Goal: Task Accomplishment & Management: Manage account settings

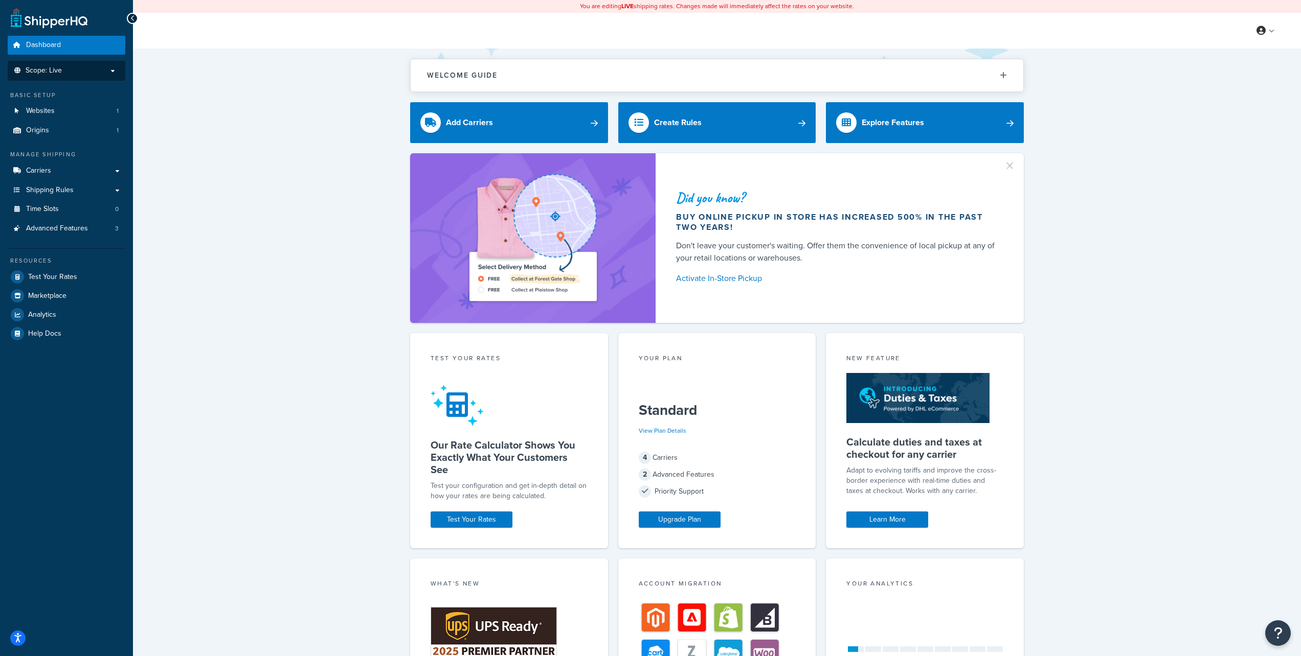
click at [96, 70] on p "Scope: Live" at bounding box center [66, 70] width 108 height 9
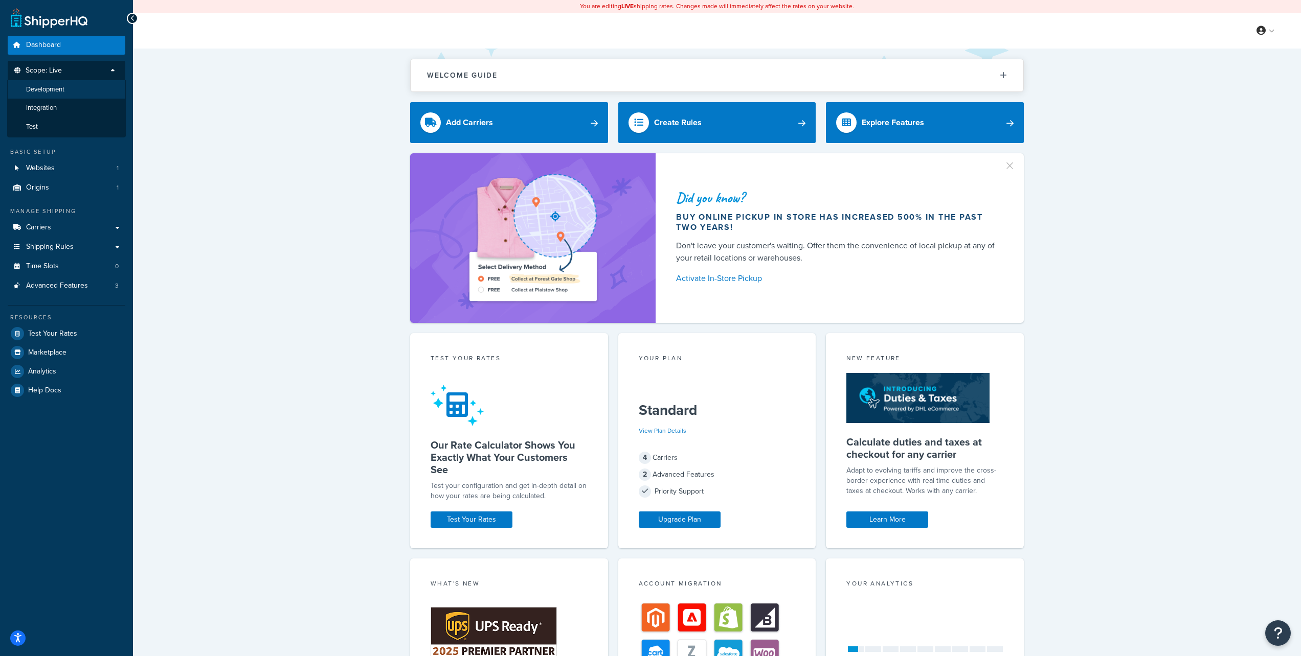
click at [74, 88] on li "Development" at bounding box center [66, 89] width 119 height 19
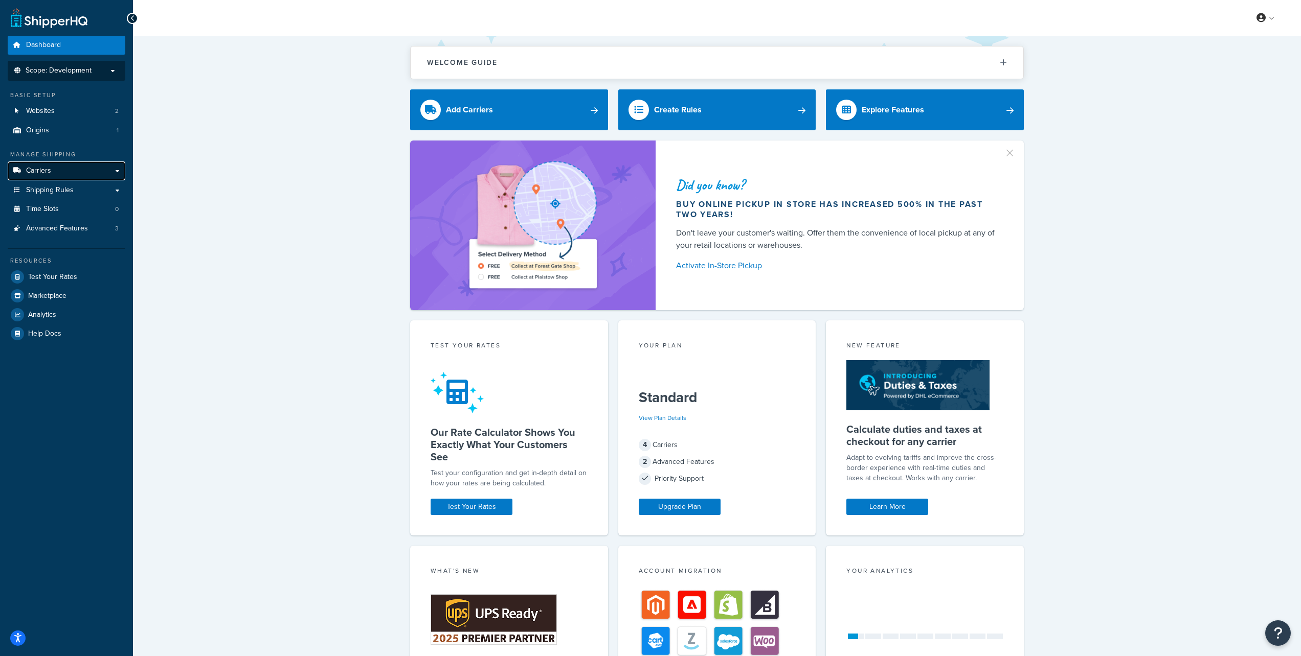
click at [94, 173] on link "Carriers" at bounding box center [67, 171] width 118 height 19
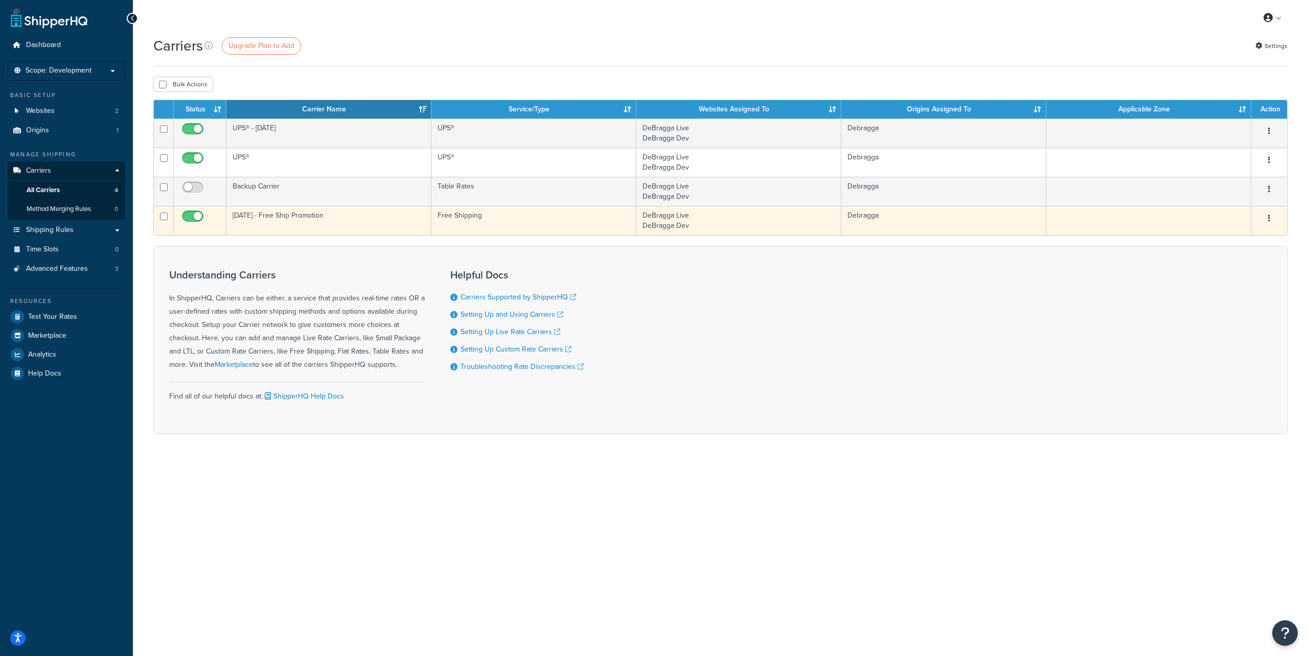
click at [1266, 219] on button "button" at bounding box center [1269, 219] width 14 height 16
click at [1226, 236] on link "Edit" at bounding box center [1228, 239] width 81 height 21
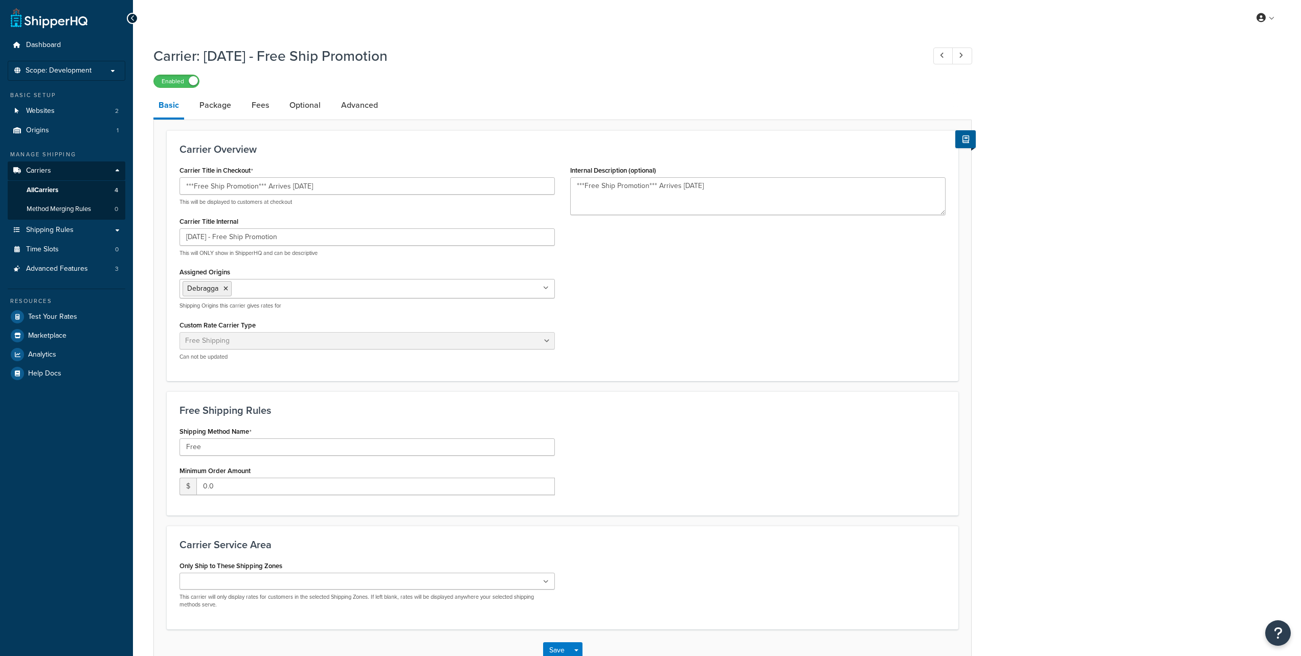
select select "free"
drag, startPoint x: 290, startPoint y: 187, endPoint x: 351, endPoint y: 188, distance: 60.3
click at [351, 188] on input "***Free Ship Promotion*** Arrives April 2nd" at bounding box center [366, 185] width 375 height 17
paste input "December 18th"
type input "***Free Ship Promotion*** Arrives December 18th"
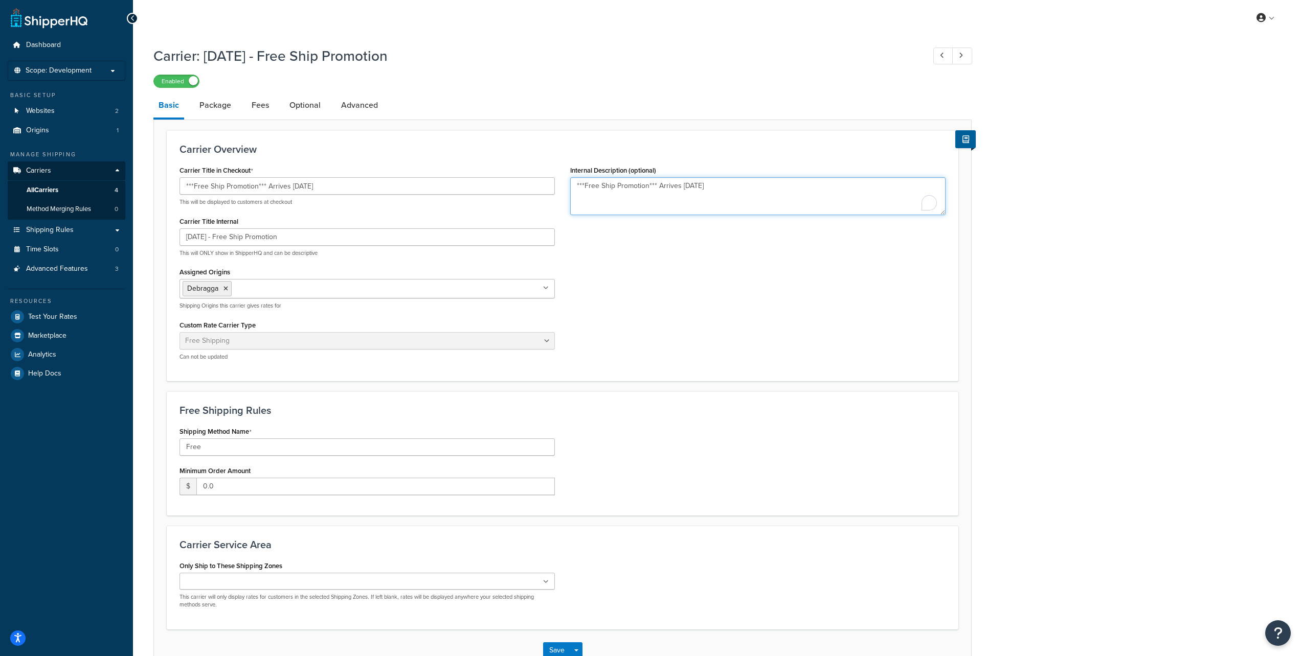
drag, startPoint x: 681, startPoint y: 187, endPoint x: 717, endPoint y: 188, distance: 35.3
click at [717, 188] on textarea "***Free Ship Promotion*** Arrives April 2nd" at bounding box center [757, 196] width 375 height 38
paste textarea "December 18th"
type textarea "***Free Ship Promotion*** Arrives [DATE]"
drag, startPoint x: 187, startPoint y: 239, endPoint x: 213, endPoint y: 240, distance: 26.6
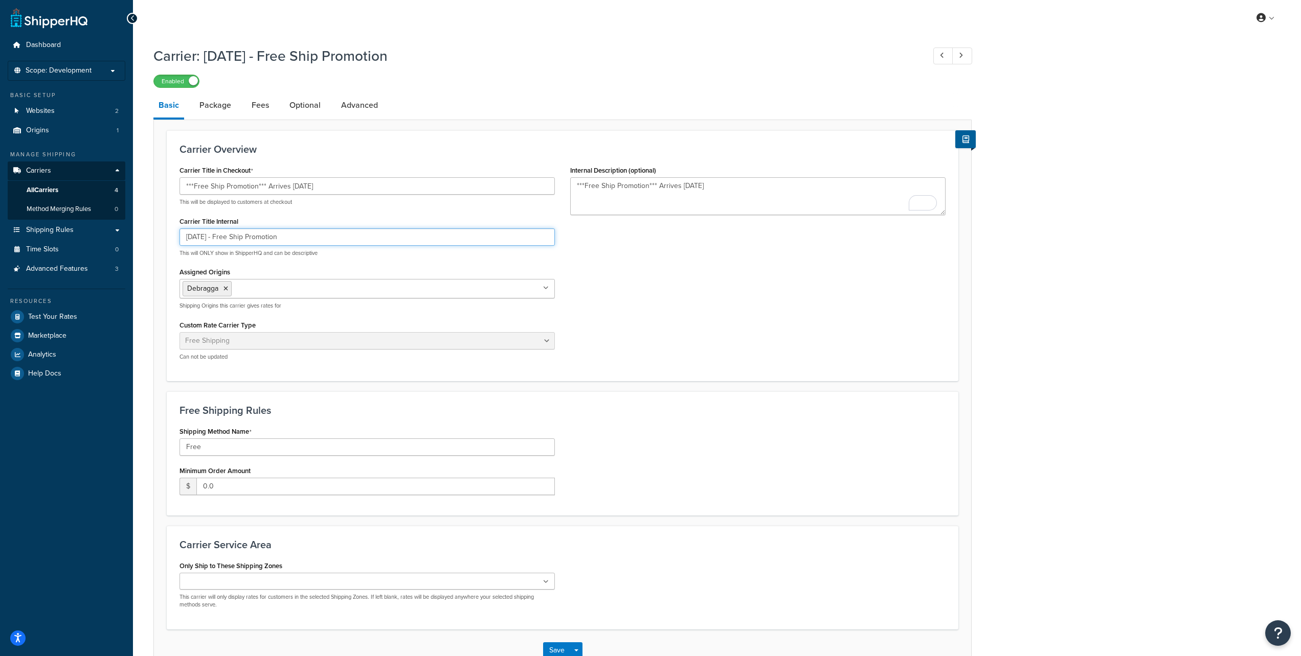
click at [213, 240] on input "April 2nd - Free Ship Promotion" at bounding box center [366, 237] width 375 height 17
paste input "December 18th"
click at [310, 239] on input "[DATE] - Free Ship Promotion" at bounding box center [366, 237] width 375 height 17
type input "[DATE] - Free Ship Promotion"
click at [342, 186] on input "***Free Ship Promotion*** Arrives December 18th" at bounding box center [366, 185] width 375 height 17
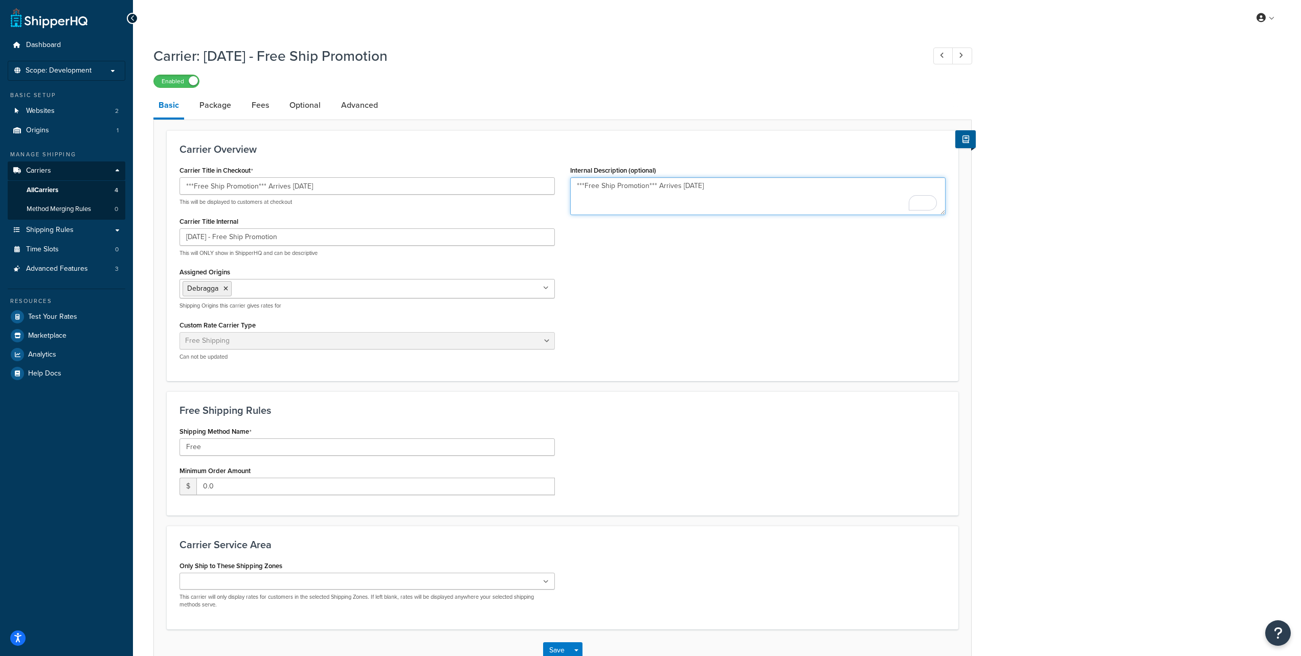
click at [747, 188] on textarea "***Free Ship Promotion*** Arrives December 18th" at bounding box center [757, 196] width 375 height 38
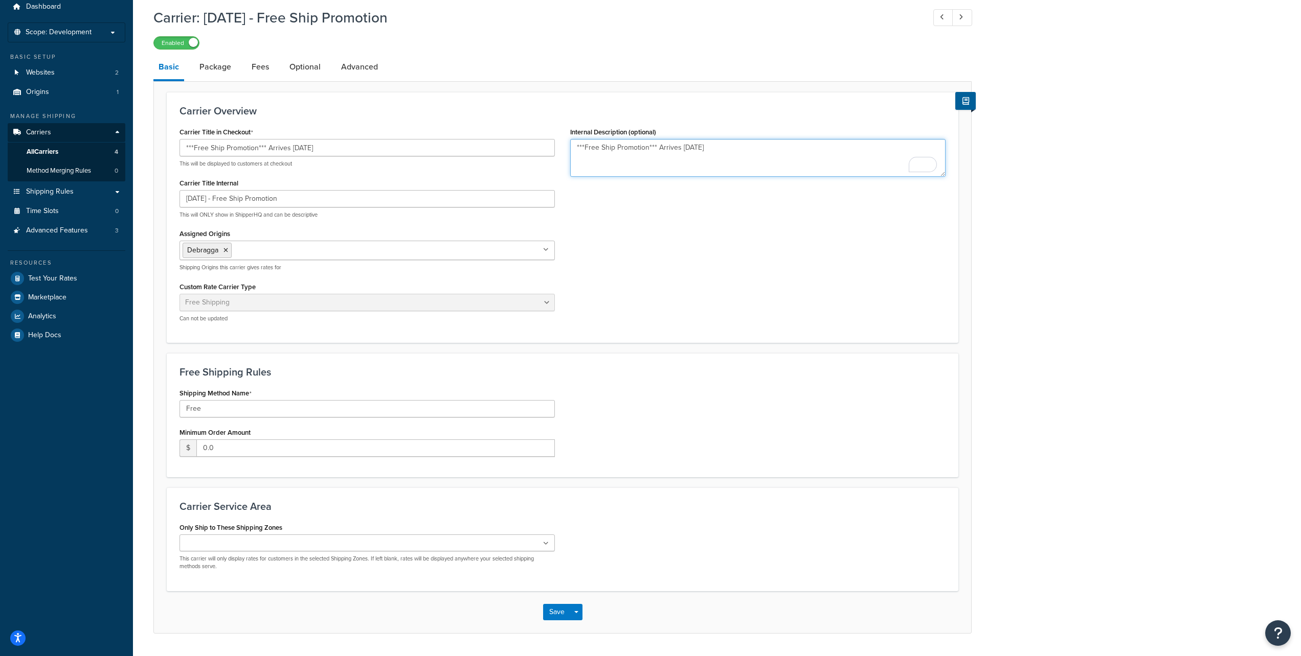
scroll to position [60, 0]
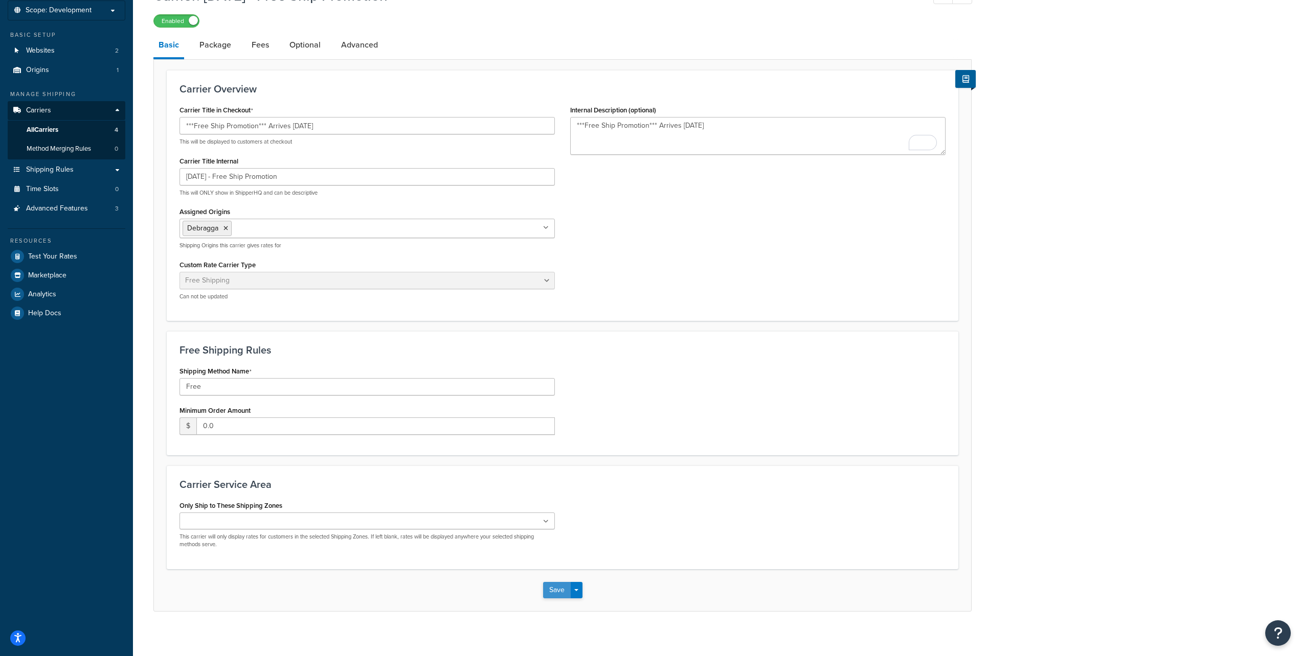
click at [554, 588] on button "Save" at bounding box center [557, 590] width 28 height 16
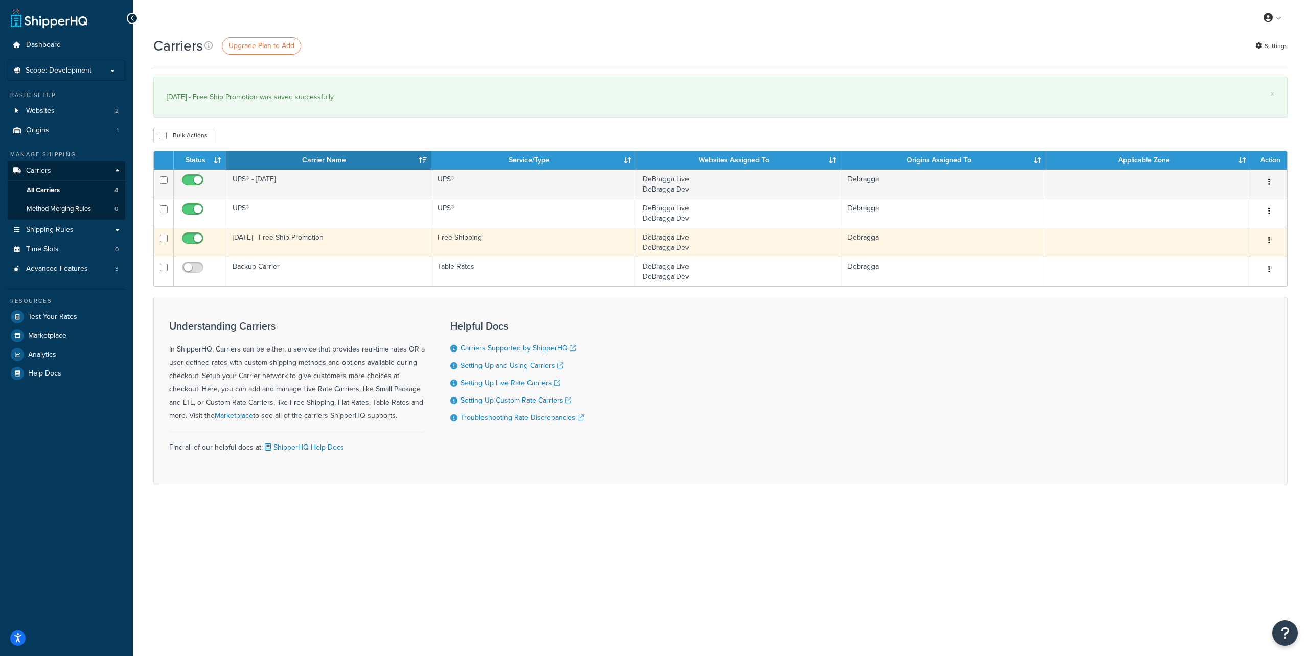
click at [1268, 239] on icon "button" at bounding box center [1269, 240] width 2 height 7
click at [1237, 256] on link "Edit" at bounding box center [1228, 261] width 81 height 21
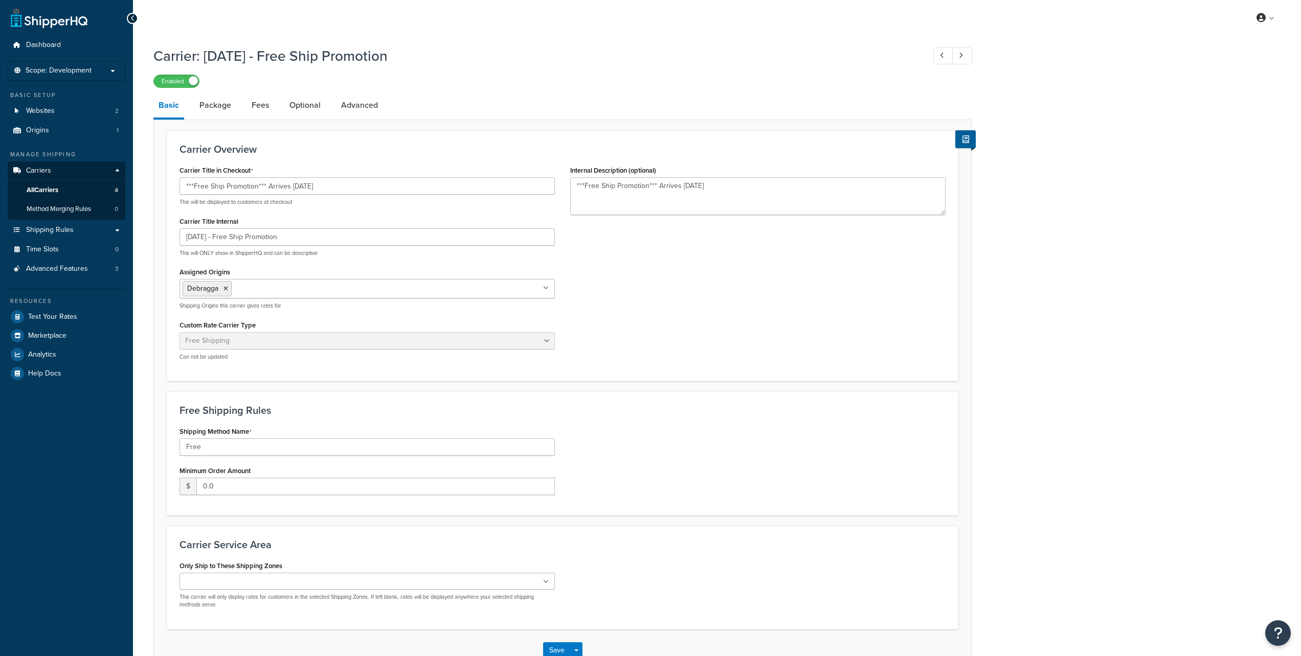
select select "free"
click at [219, 109] on link "Package" at bounding box center [215, 105] width 42 height 25
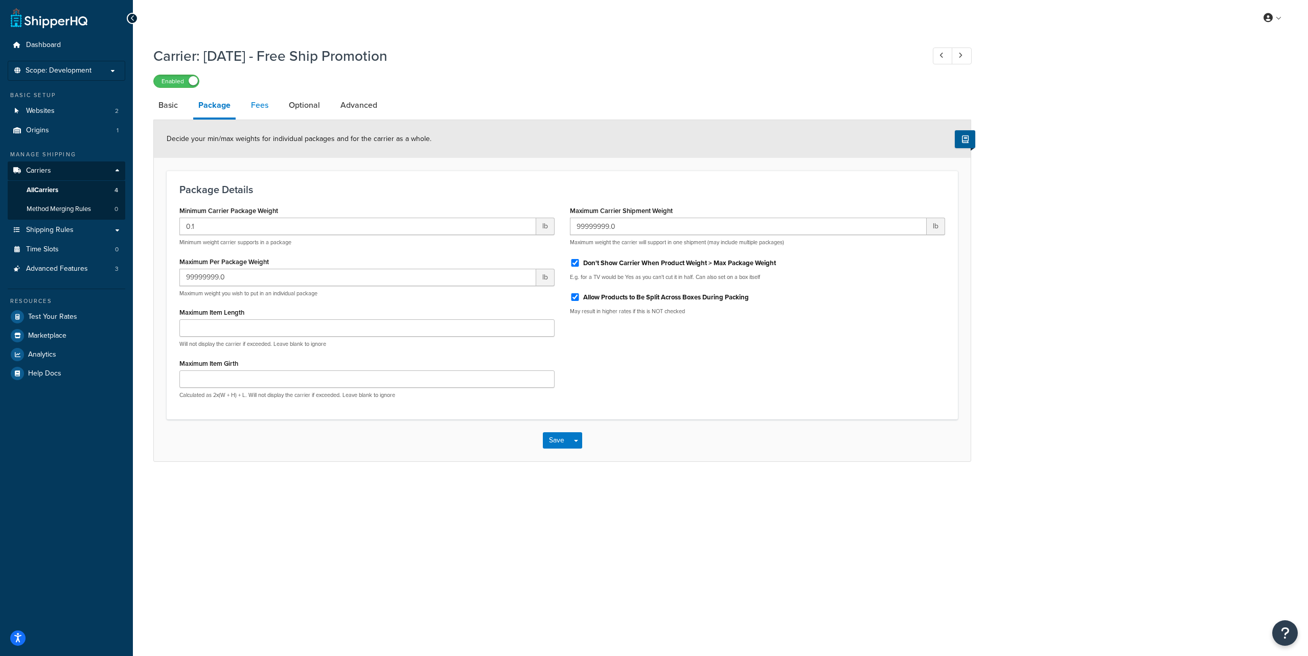
click at [256, 108] on link "Fees" at bounding box center [260, 105] width 28 height 25
select select "AFTER"
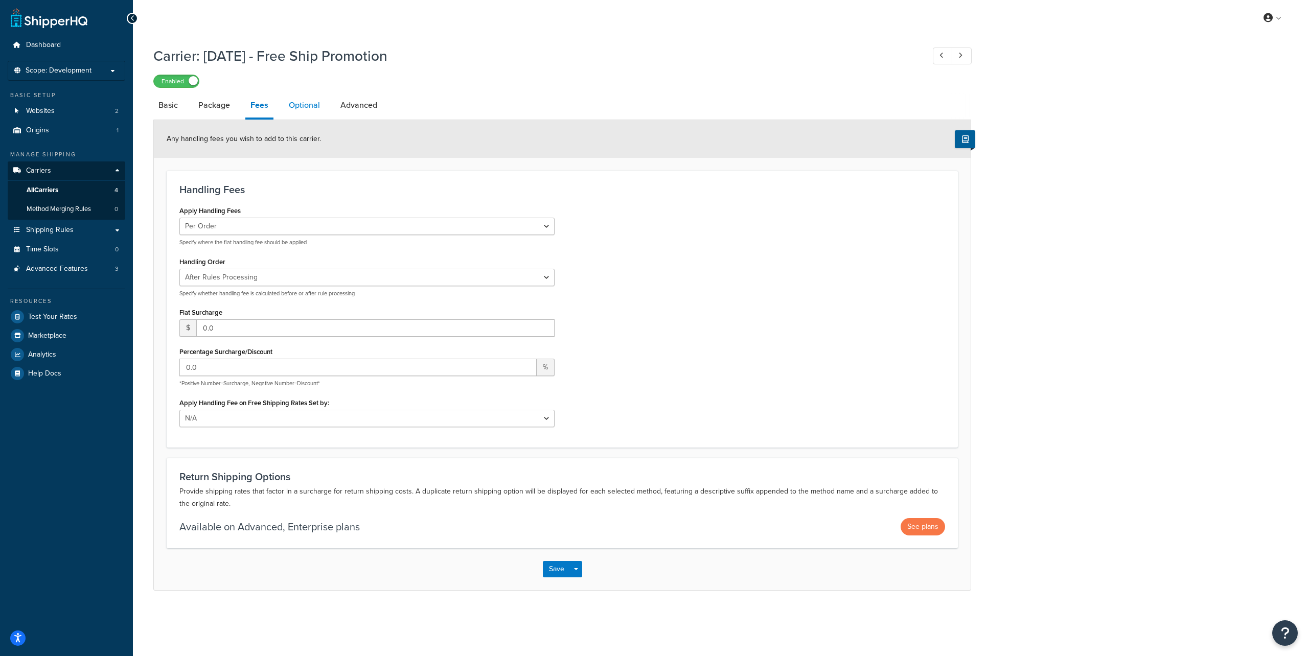
click at [304, 105] on link "Optional" at bounding box center [304, 105] width 41 height 25
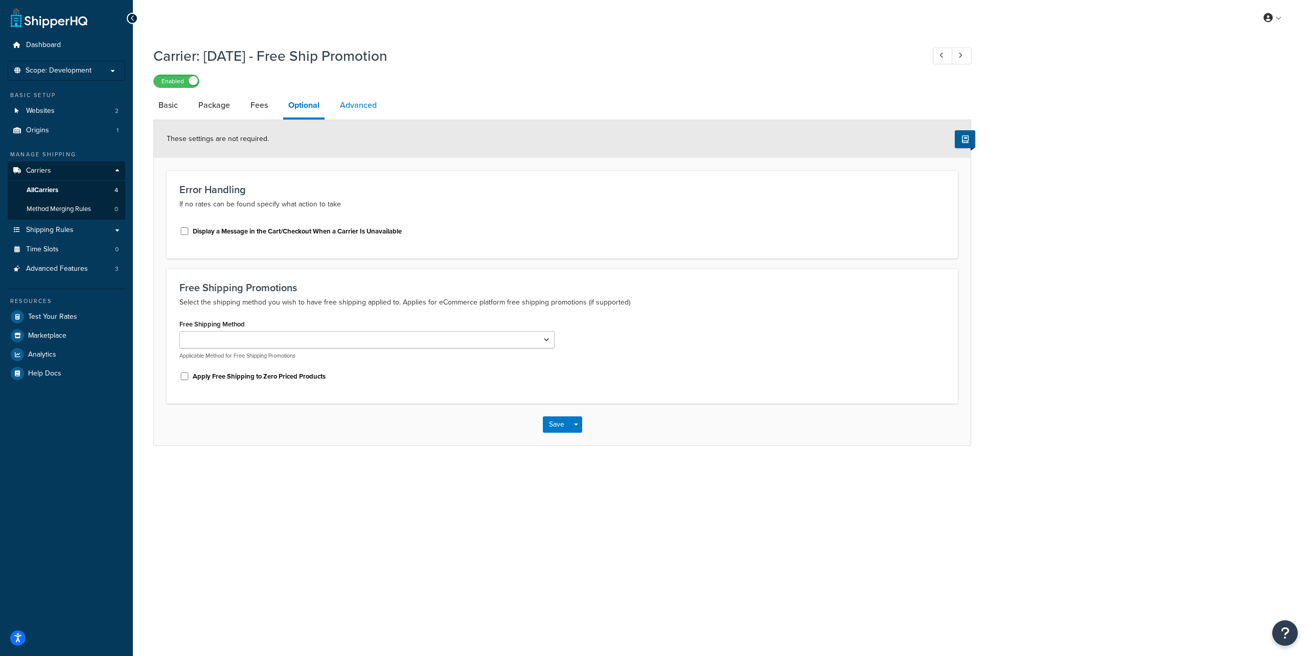
click at [359, 107] on link "Advanced" at bounding box center [358, 105] width 47 height 25
select select "false"
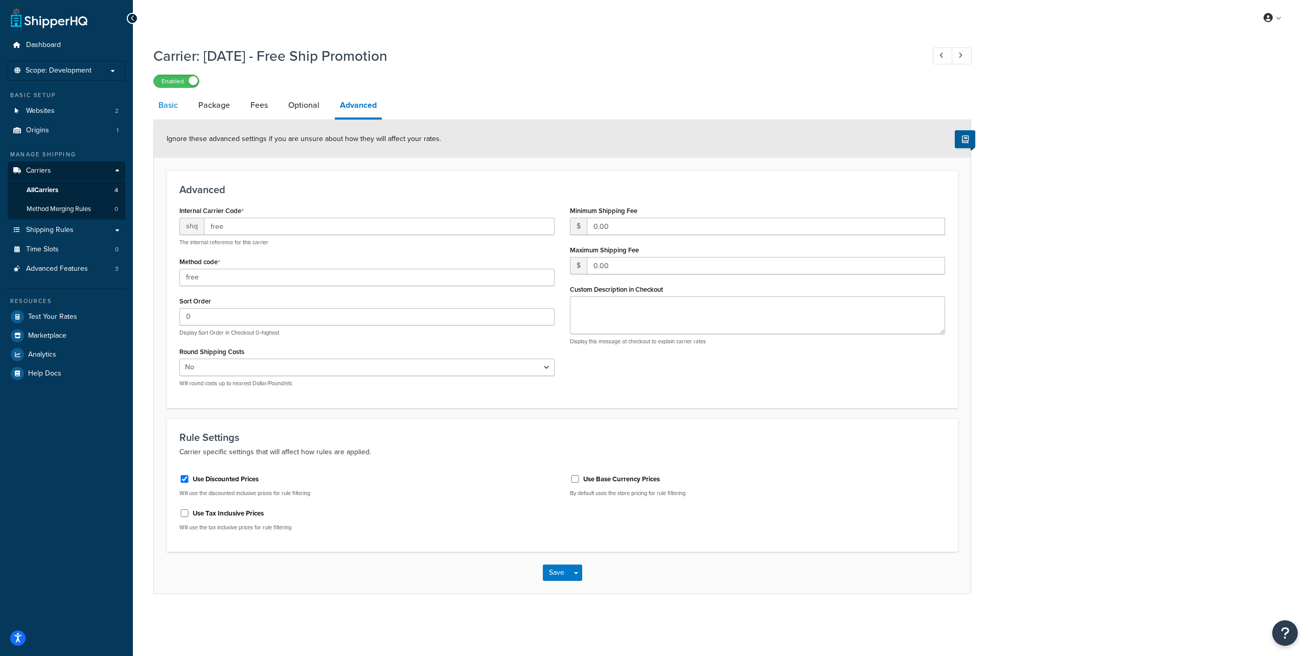
click at [171, 108] on link "Basic" at bounding box center [168, 105] width 30 height 25
select select "free"
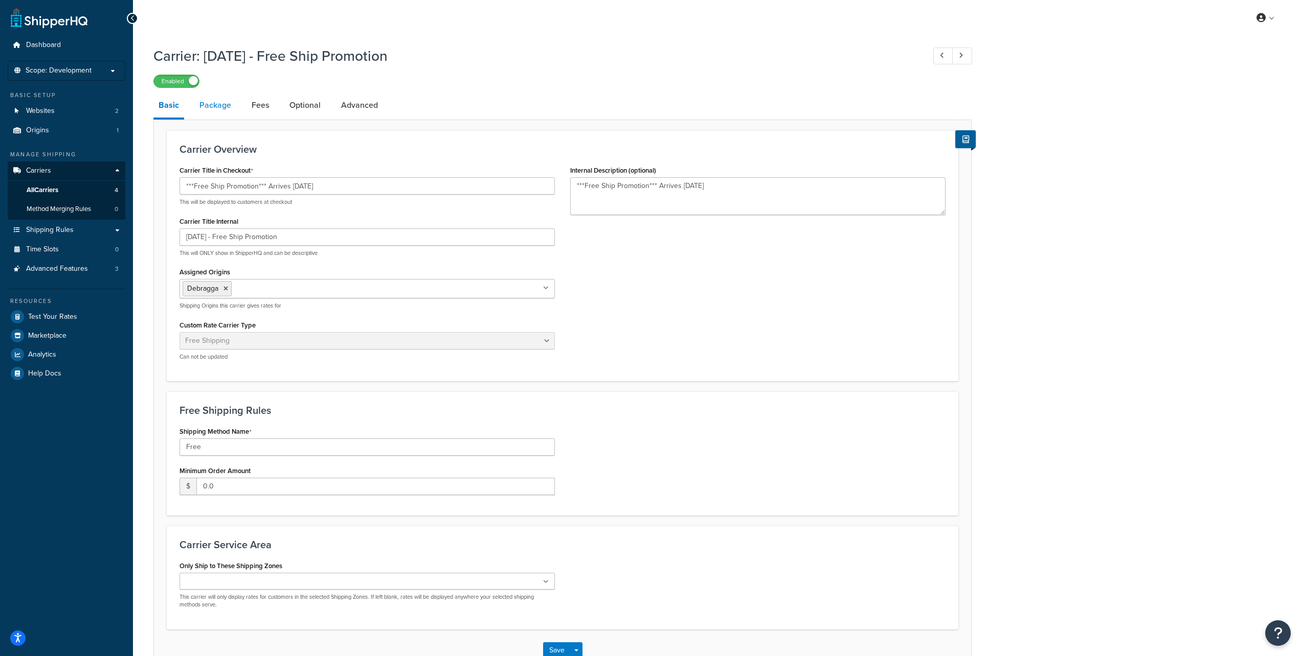
click at [210, 107] on link "Package" at bounding box center [215, 105] width 42 height 25
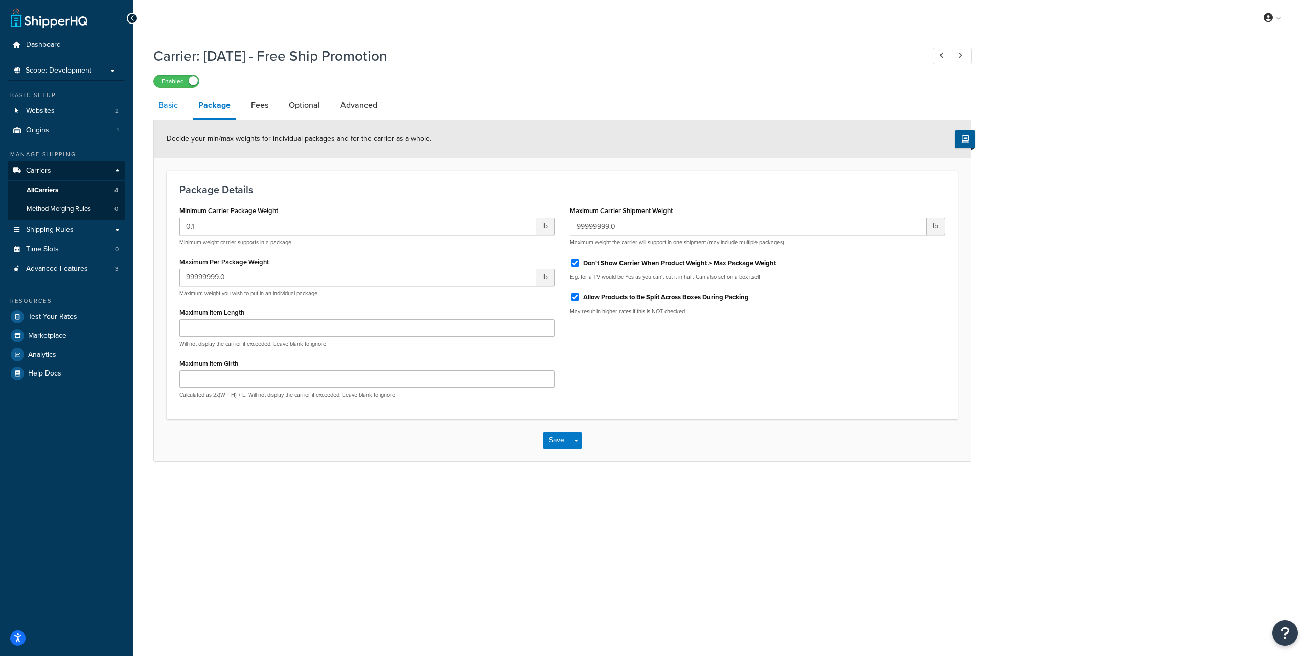
click at [173, 107] on link "Basic" at bounding box center [168, 105] width 30 height 25
select select "free"
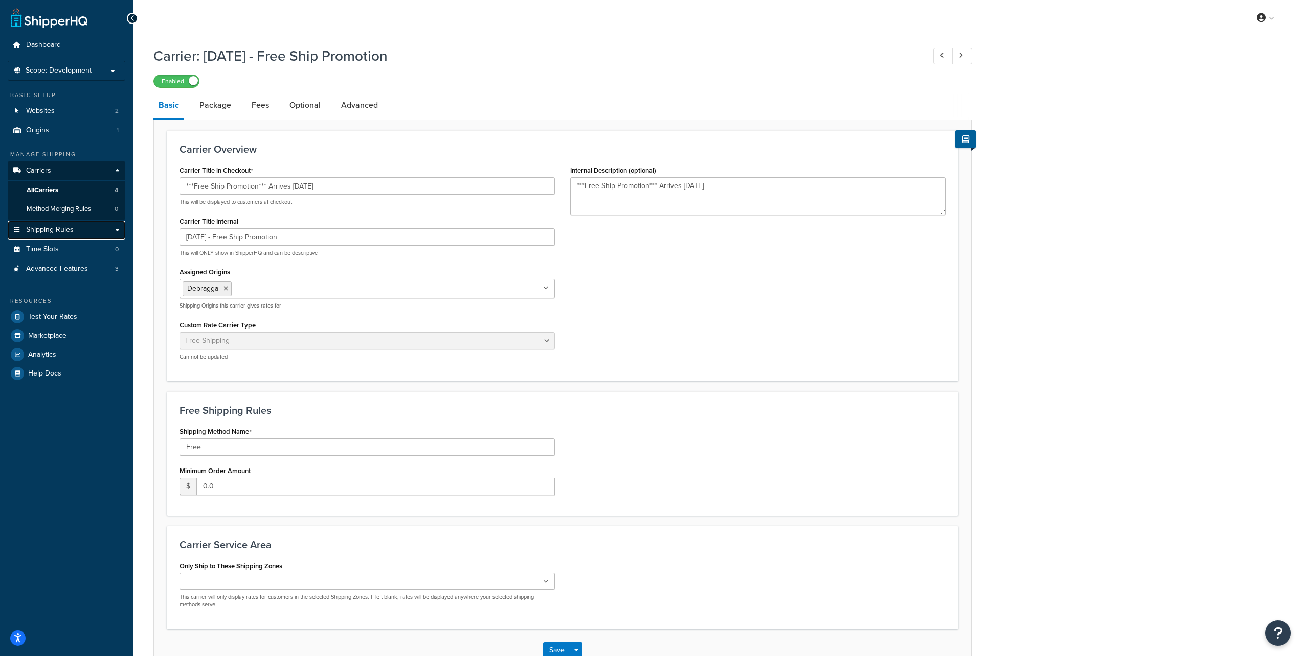
click at [78, 231] on link "Shipping Rules" at bounding box center [67, 230] width 118 height 19
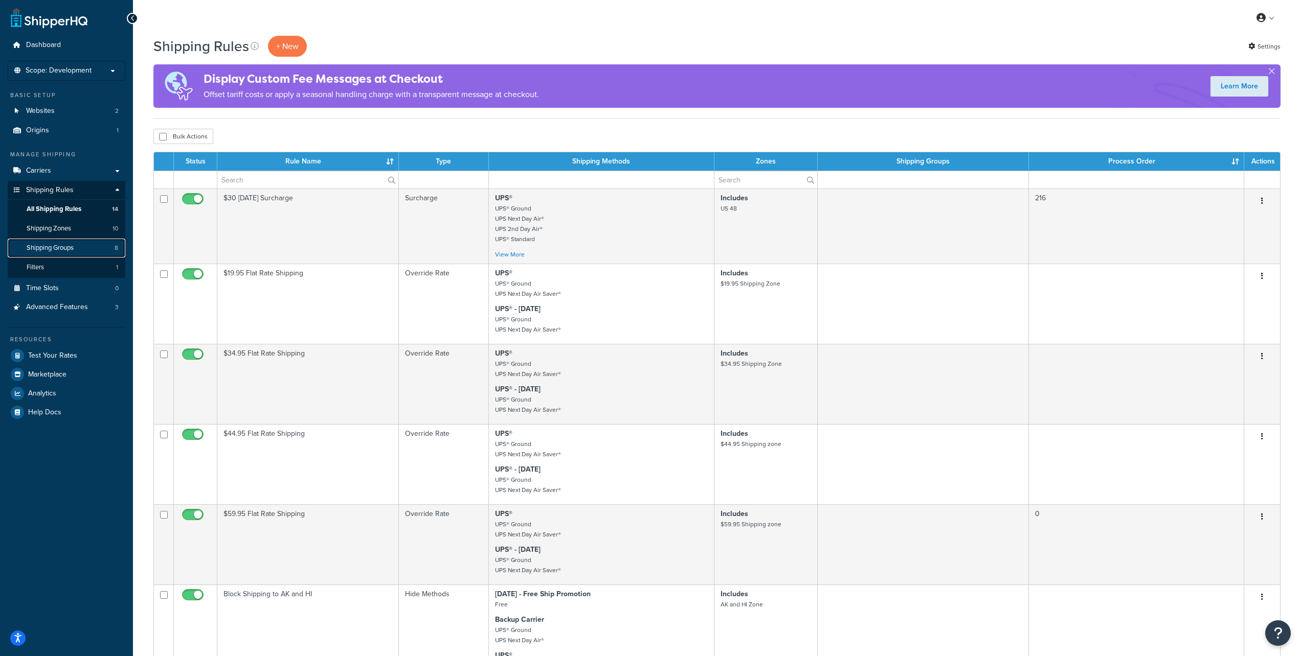
click at [74, 249] on span "Shipping Groups" at bounding box center [50, 248] width 47 height 9
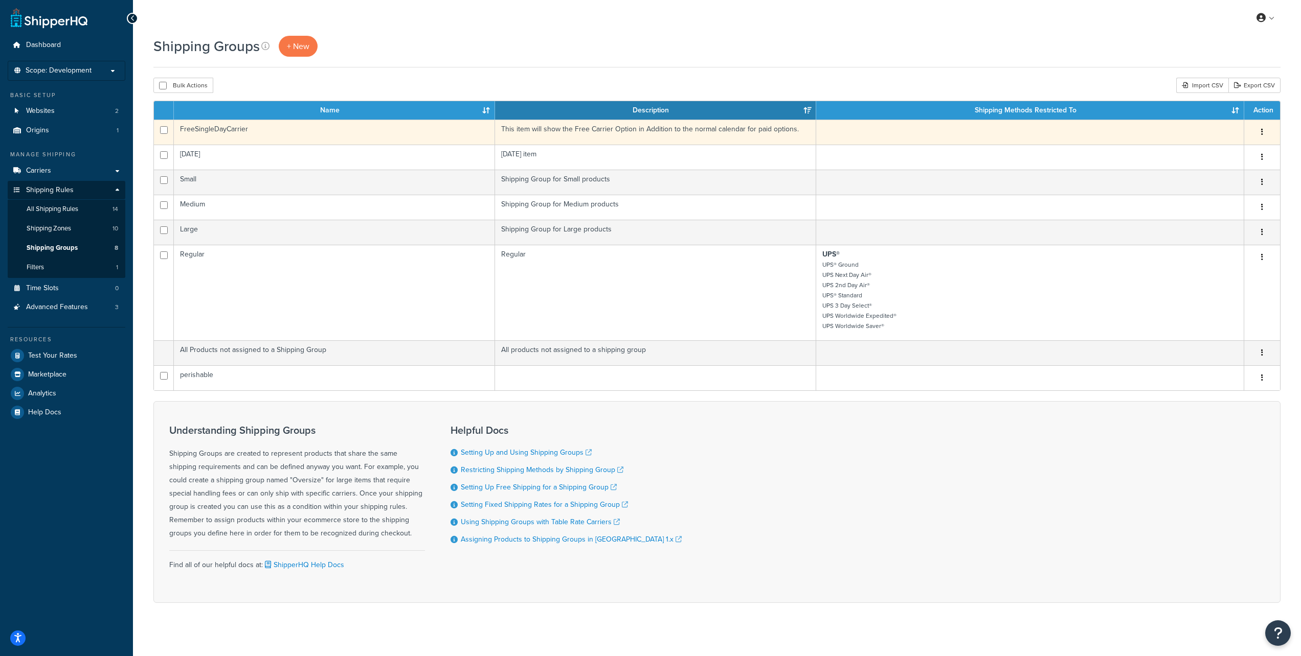
click at [1261, 132] on icon "button" at bounding box center [1262, 131] width 2 height 7
click at [1225, 153] on link "Edit" at bounding box center [1220, 153] width 81 height 21
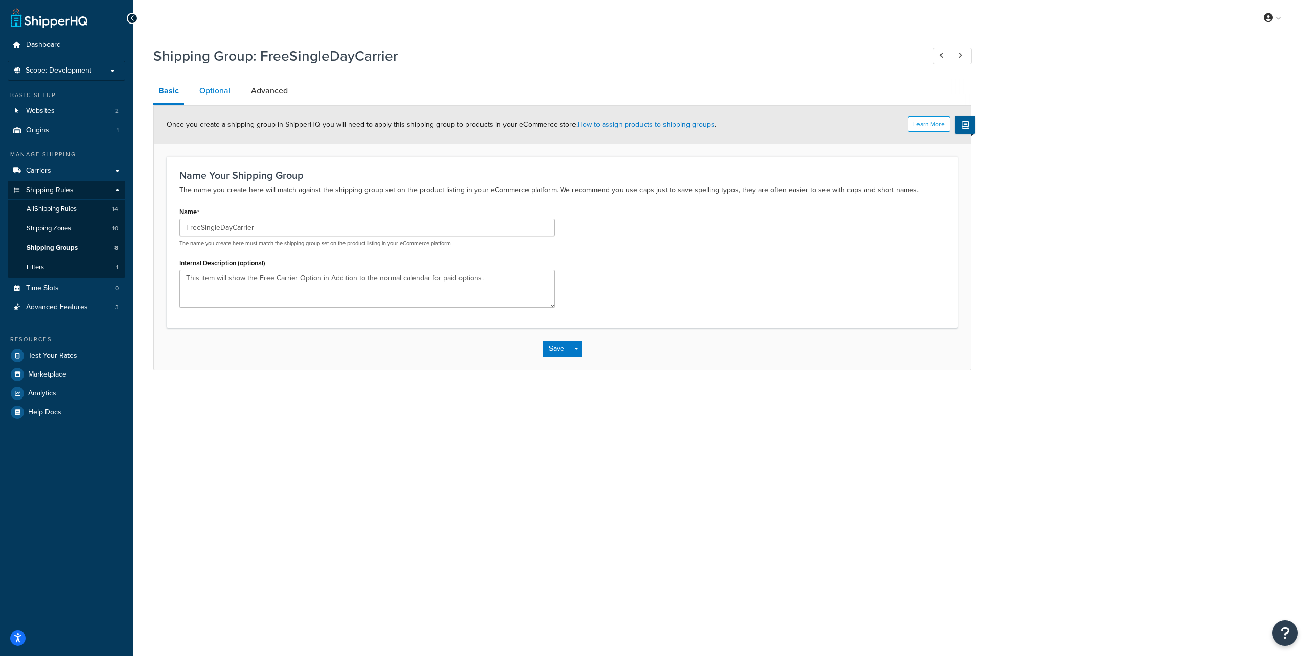
click at [210, 95] on link "Optional" at bounding box center [214, 91] width 41 height 25
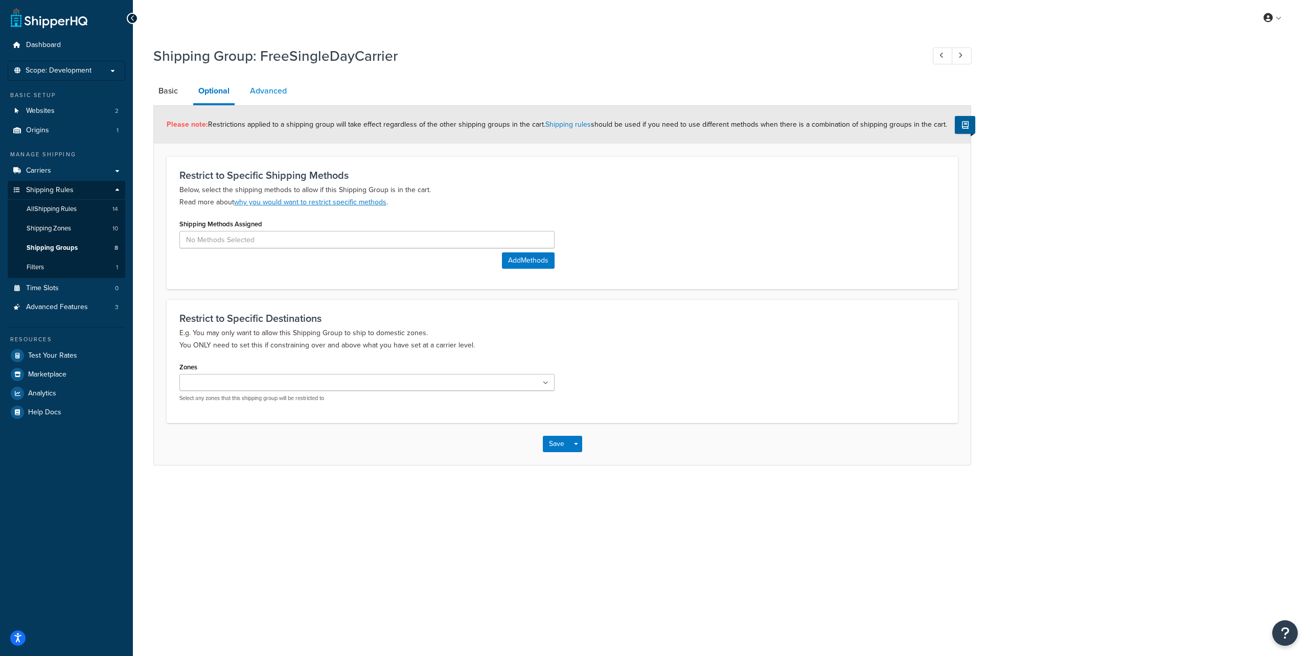
click at [256, 90] on link "Advanced" at bounding box center [268, 91] width 47 height 25
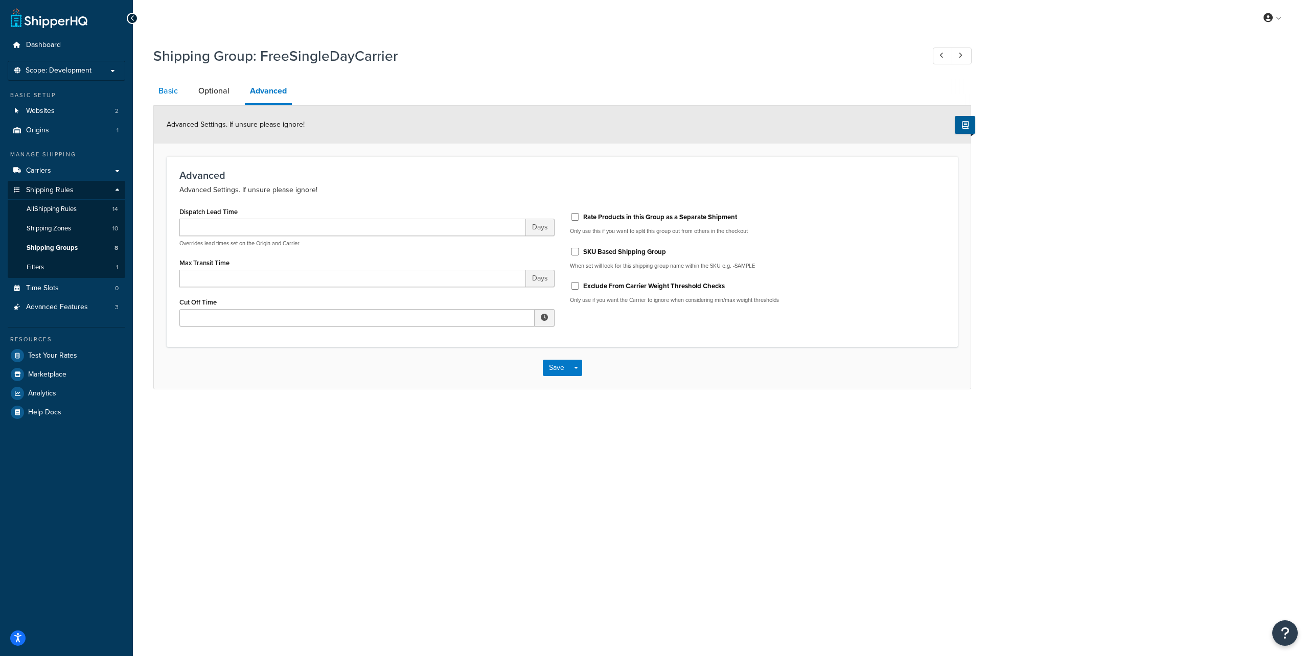
click at [169, 94] on link "Basic" at bounding box center [168, 91] width 30 height 25
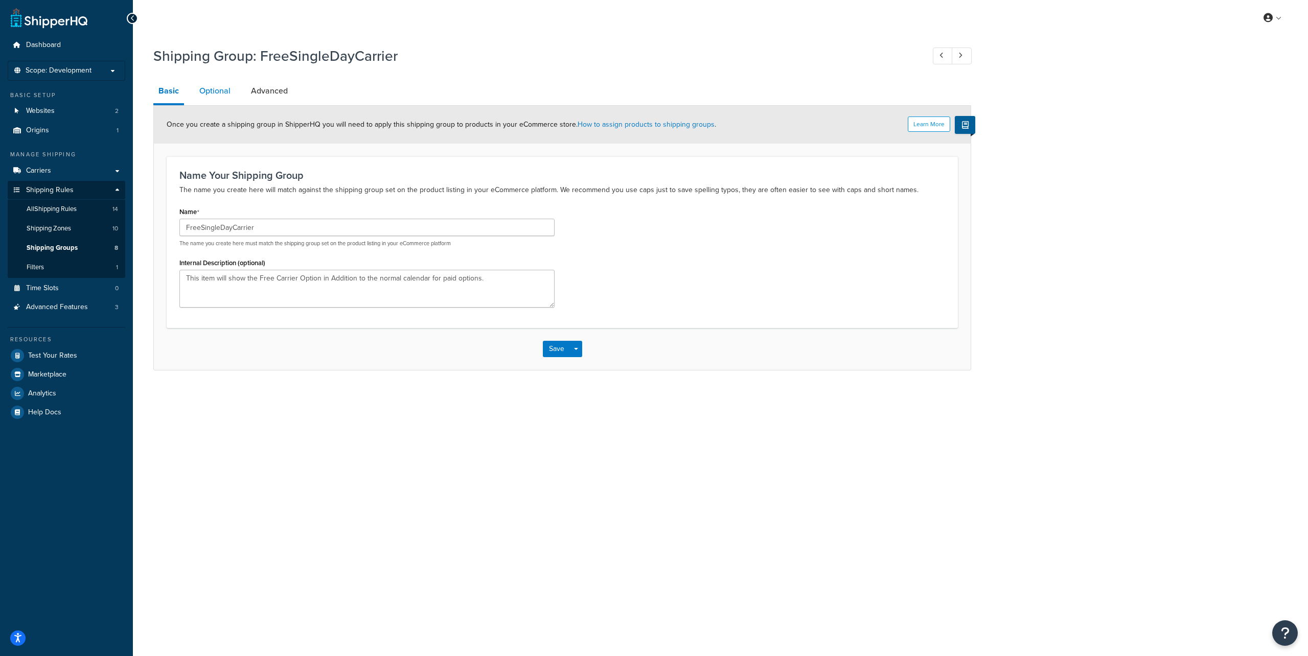
click at [221, 90] on link "Optional" at bounding box center [214, 91] width 41 height 25
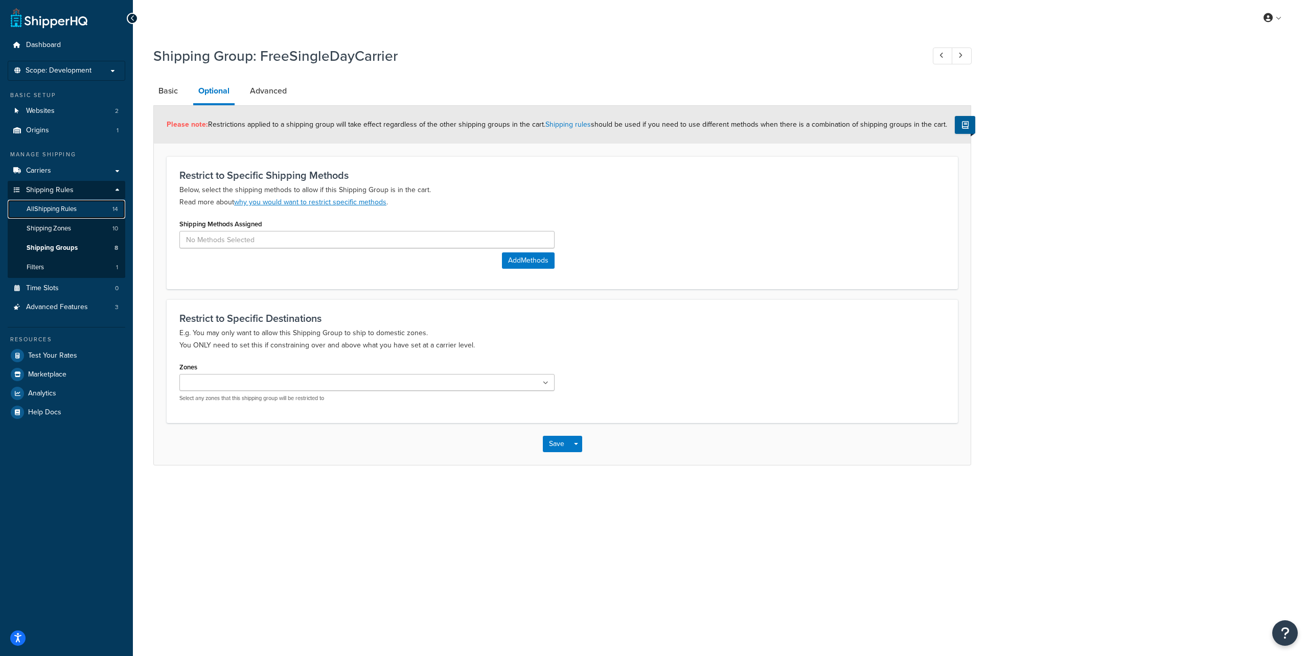
click at [70, 209] on span "All Shipping Rules" at bounding box center [52, 209] width 50 height 9
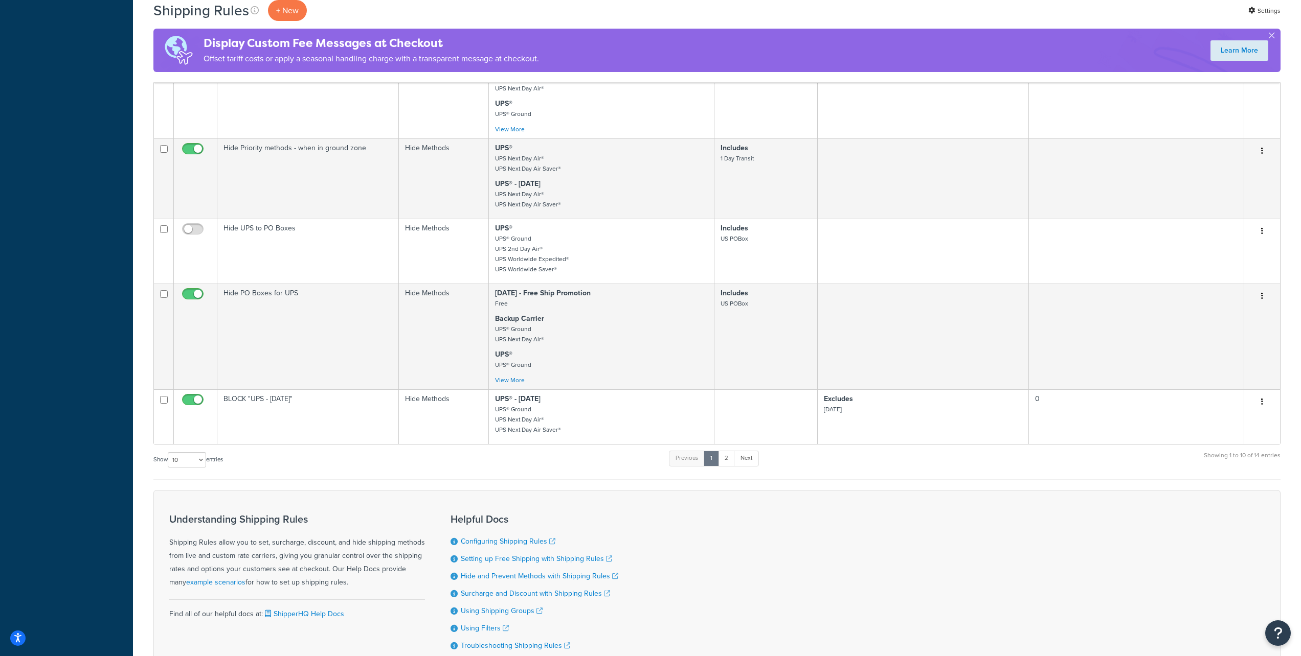
scroll to position [632, 0]
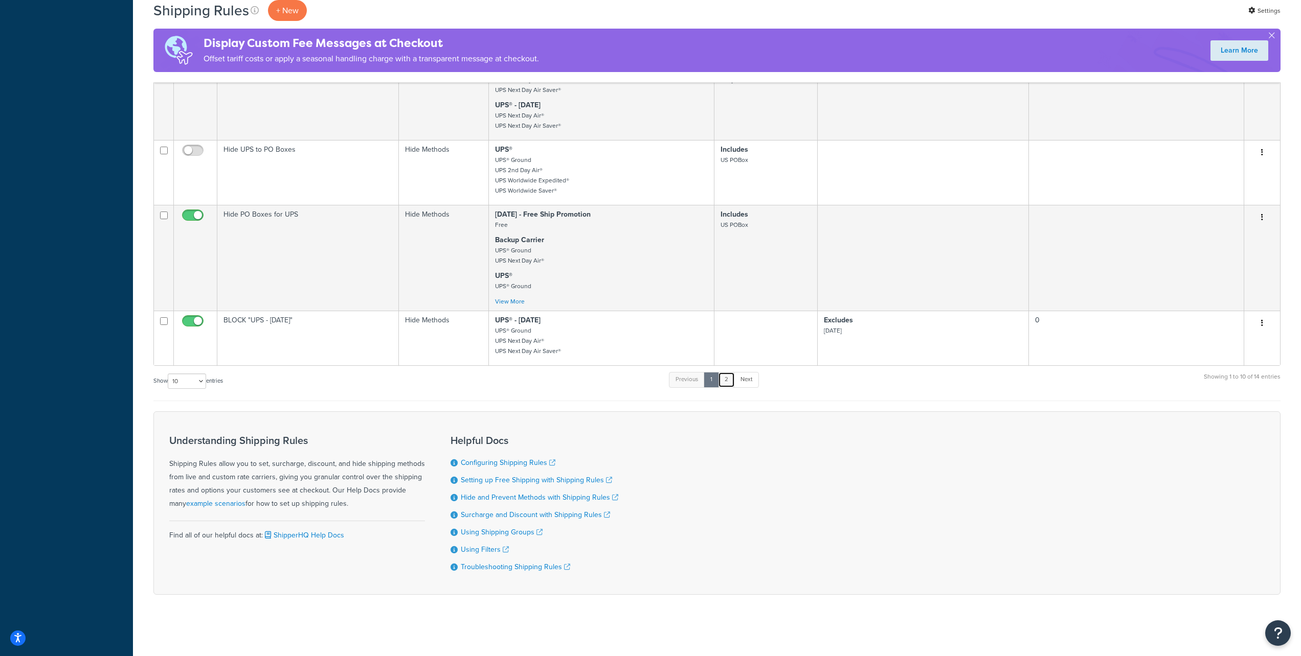
click at [730, 381] on link "2" at bounding box center [726, 379] width 17 height 15
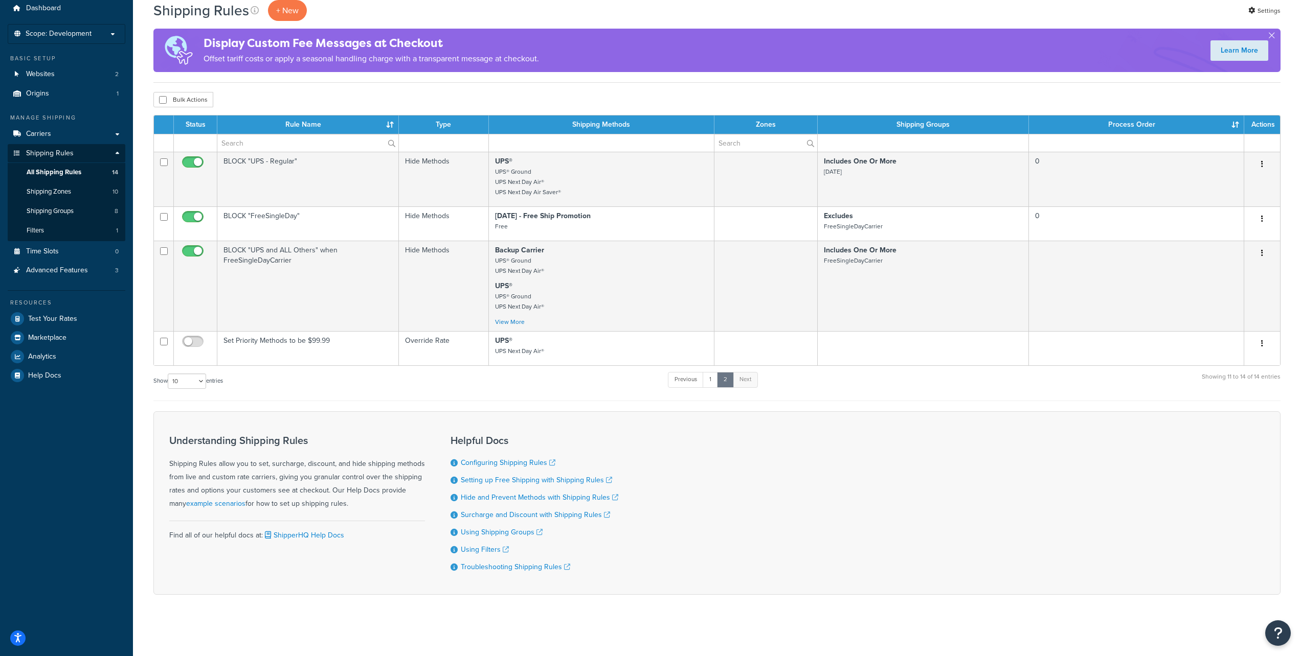
scroll to position [38, 0]
